Goal: Task Accomplishment & Management: Manage account settings

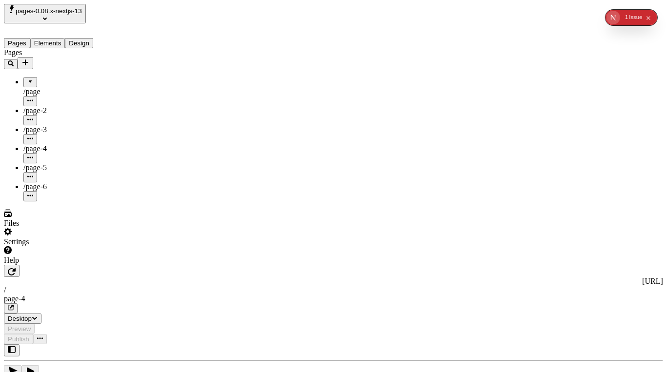
click at [30, 201] on div "Pages /page /page-2 /page-3 /page-4 /page-5 /page-6" at bounding box center [62, 124] width 117 height 153
type input "/page-4"
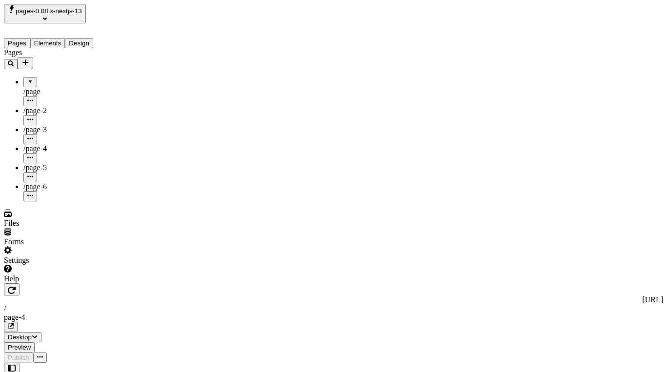
type input "/page-4"
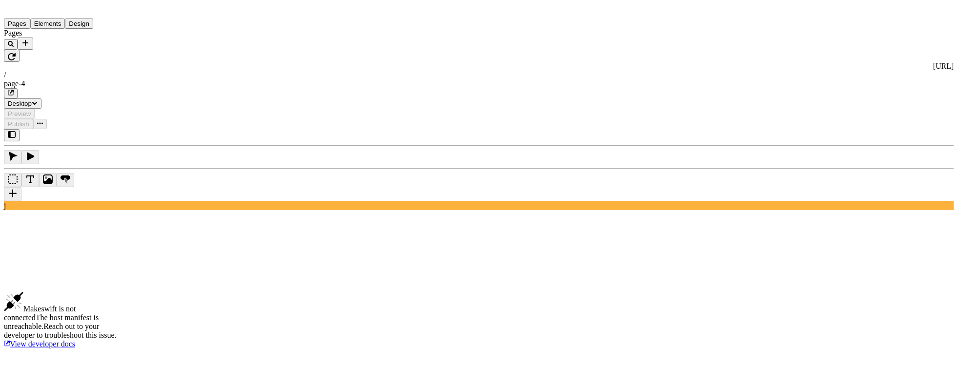
click at [54, 29] on button "Elements" at bounding box center [47, 24] width 35 height 10
click at [30, 29] on button "Pages" at bounding box center [17, 24] width 26 height 10
click at [62, 29] on button "Elements" at bounding box center [47, 24] width 35 height 10
click at [30, 29] on button "Pages" at bounding box center [17, 24] width 26 height 10
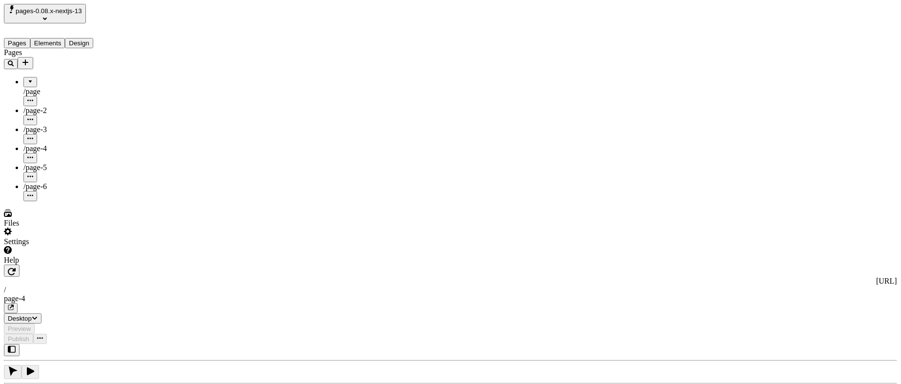
click at [68, 201] on div "Pages /page /page-2 /page-3 /page-4 /page-5 /page-6" at bounding box center [62, 124] width 117 height 153
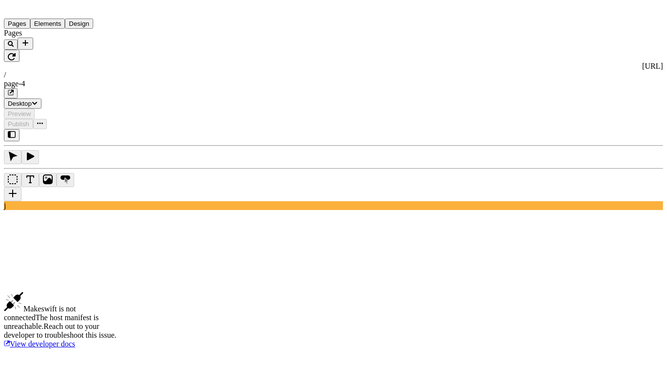
click at [283, 62] on div "[URL] / page-4" at bounding box center [333, 80] width 659 height 37
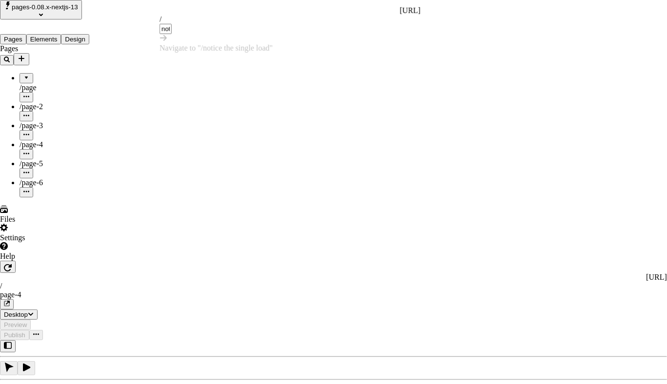
type input "notice the single loader"
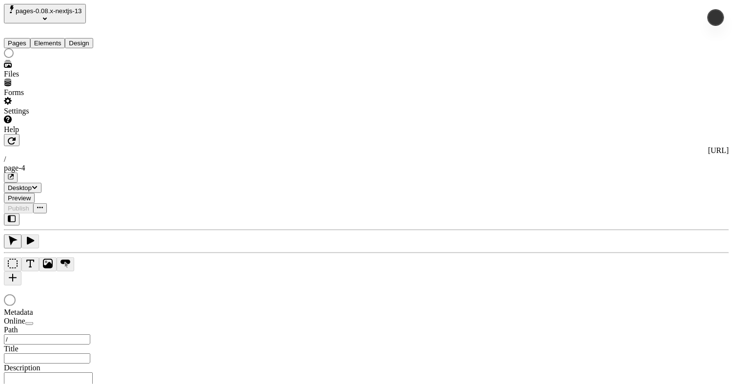
type input "/page-4"
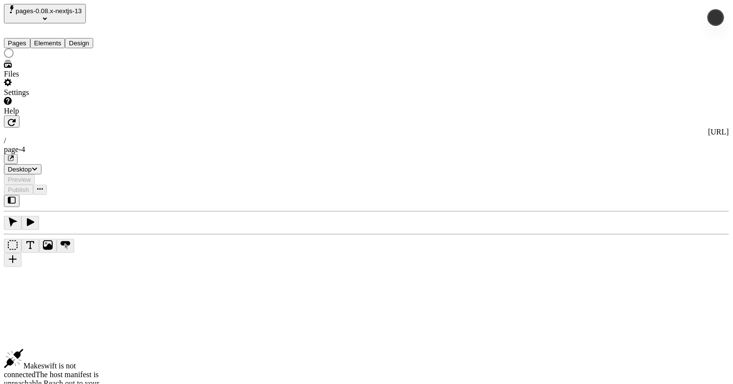
click at [64, 97] on div "Settings" at bounding box center [62, 88] width 117 height 19
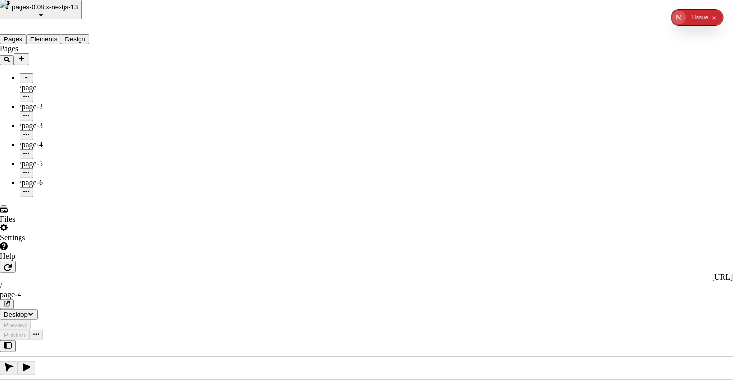
drag, startPoint x: 568, startPoint y: 287, endPoint x: 551, endPoint y: 284, distance: 17.7
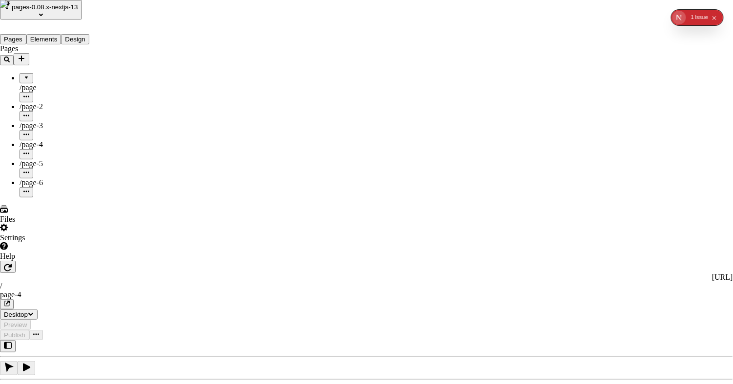
type input "asdf"
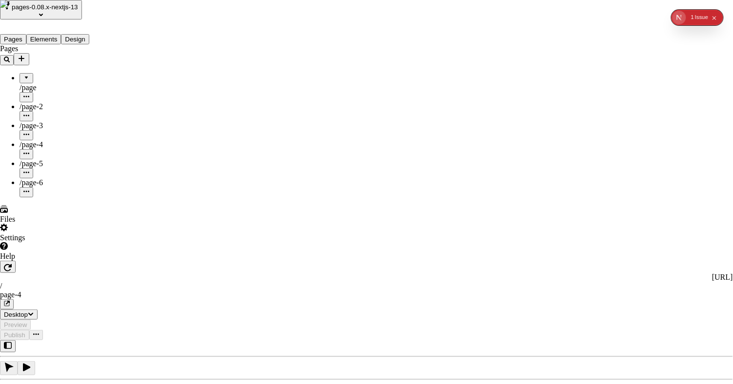
drag, startPoint x: 532, startPoint y: 231, endPoint x: 540, endPoint y: 223, distance: 10.7
